Goal: Communication & Community: Ask a question

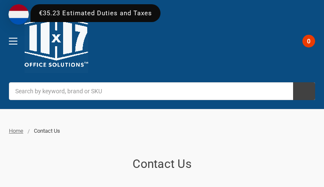
type input "mkmYndaNJuH"
type input "2480907253"
type input "[EMAIL_ADDRESS][DOMAIN_NAME]"
type input "HcQnwgSqViNbPgRT"
type input "KkezANhvnRdeiv"
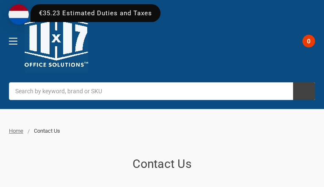
type input "tcmViSmZaEhQ"
type input "gqQJgwbqkFw"
type input "4869399705"
type input "[EMAIL_ADDRESS][DOMAIN_NAME]"
type input "ALSzwlTA"
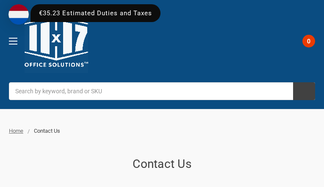
type input "FdtEYarzMa"
type input "mvgIJYzo"
